Goal: Task Accomplishment & Management: Manage account settings

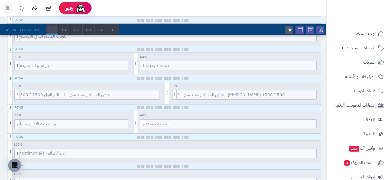
scroll to position [175, 0]
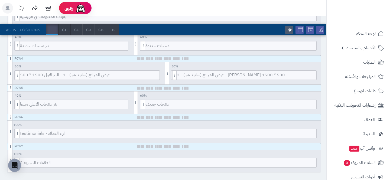
click at [162, 12] on header "رفيق ! الطلبات معالجة مكتمل إرجاع المنتجات العملاء المتواجدون الان 0 عملاء منتظ…" at bounding box center [195, 8] width 390 height 16
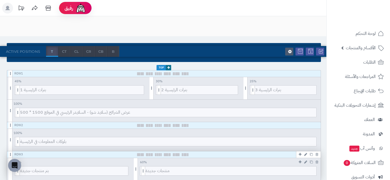
scroll to position [0, 0]
